Goal: Task Accomplishment & Management: Use online tool/utility

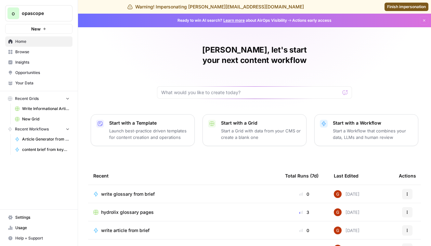
click at [45, 150] on span "content brief from keyword" at bounding box center [45, 150] width 47 height 6
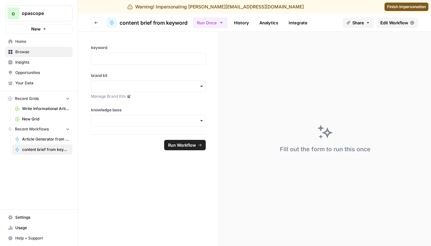
click at [389, 20] on span "Edit Workflow" at bounding box center [394, 23] width 28 height 7
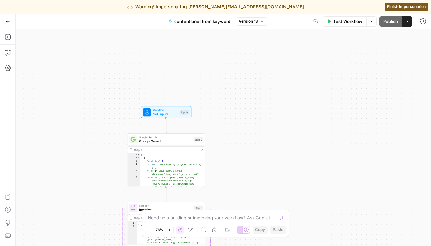
click at [410, 19] on button "Actions" at bounding box center [407, 21] width 10 height 10
click at [370, 21] on icon "button" at bounding box center [372, 22] width 4 height 4
click at [408, 6] on span "Finish impersonation" at bounding box center [406, 7] width 39 height 6
